Goal: Transaction & Acquisition: Obtain resource

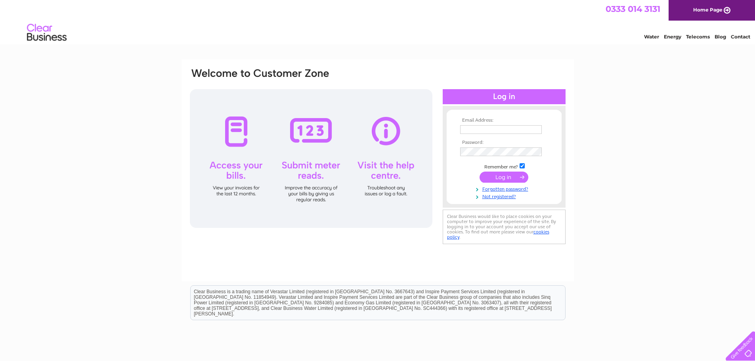
type input "info@controlitsolutions.co.uk"
click at [494, 179] on input "submit" at bounding box center [503, 177] width 49 height 11
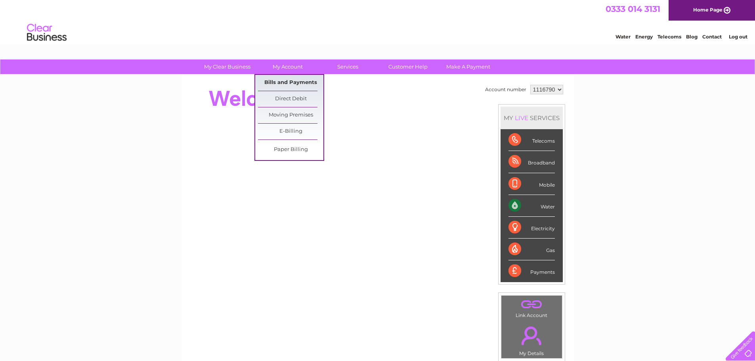
click at [286, 82] on link "Bills and Payments" at bounding box center [290, 83] width 65 height 16
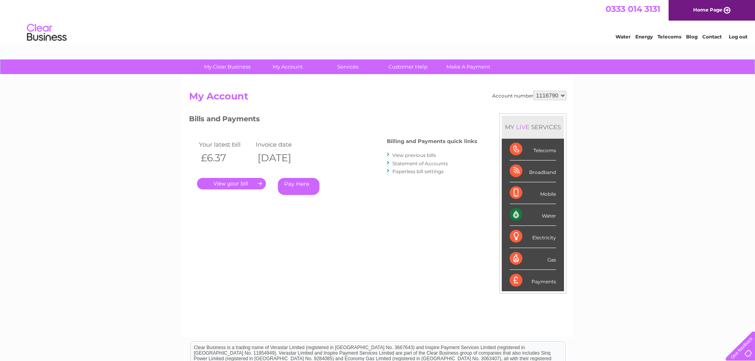
click at [254, 181] on link "." at bounding box center [231, 183] width 69 height 11
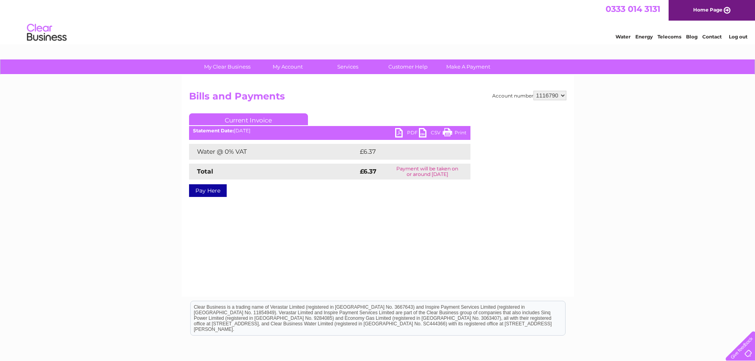
click at [399, 133] on link "PDF" at bounding box center [407, 133] width 24 height 11
